Goal: Check status: Check status

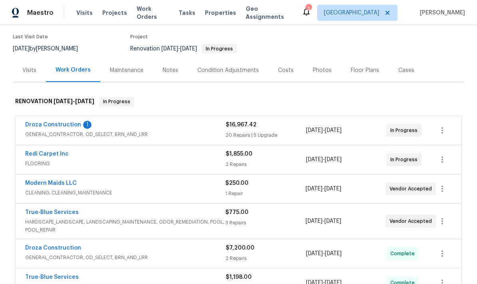
scroll to position [64, 0]
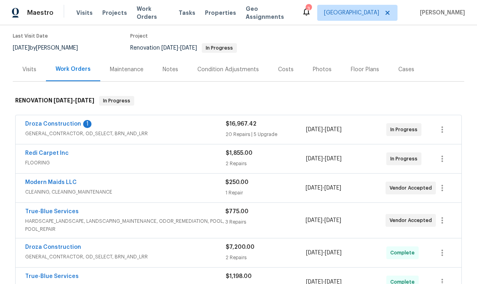
click at [54, 123] on link "Droza Construction" at bounding box center [53, 124] width 56 height 6
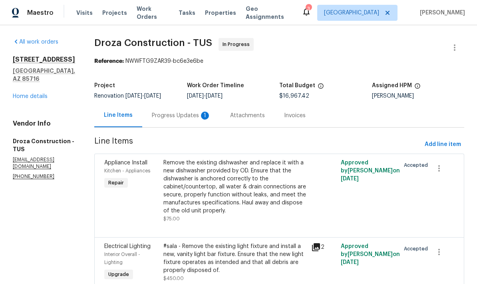
click at [196, 115] on div "Progress Updates 1" at bounding box center [181, 115] width 59 height 8
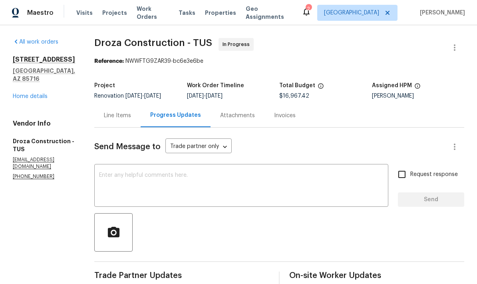
click at [126, 115] on div "Line Items" at bounding box center [117, 115] width 27 height 8
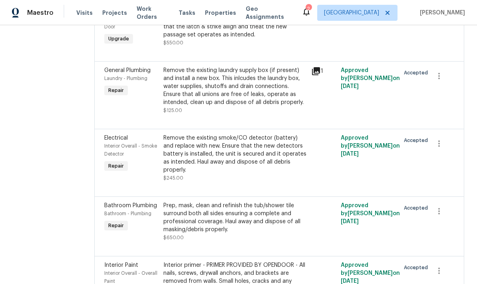
scroll to position [871, 0]
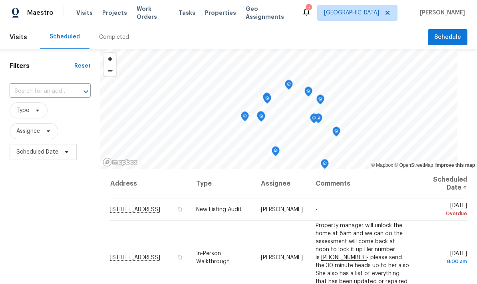
click at [116, 36] on div "Completed" at bounding box center [114, 37] width 30 height 8
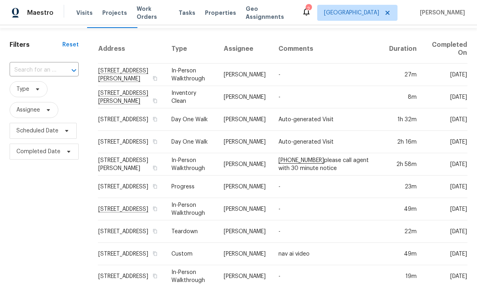
scroll to position [22, 8]
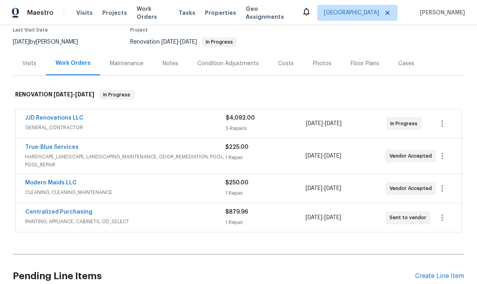
scroll to position [70, 0]
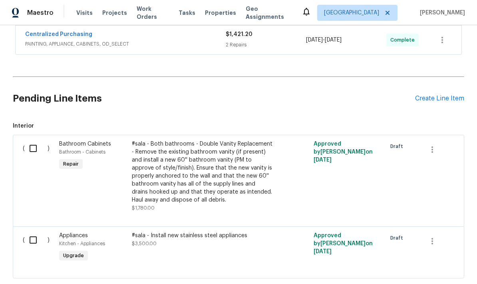
scroll to position [306, 0]
